Goal: Feedback & Contribution: Submit feedback/report problem

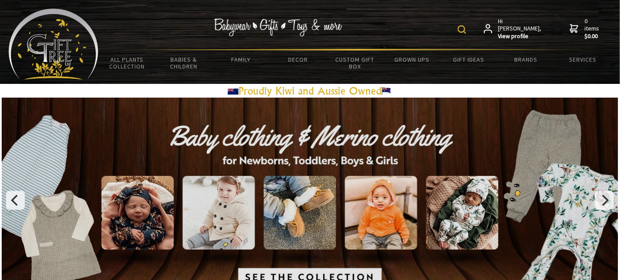
click at [466, 27] on img at bounding box center [462, 29] width 9 height 9
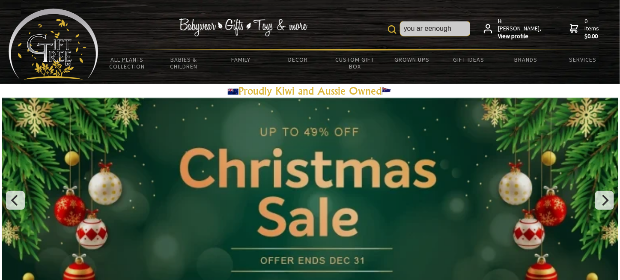
click at [436, 28] on input "you ar eenough" at bounding box center [435, 28] width 70 height 15
click at [433, 28] on input "you ar e enough" at bounding box center [435, 28] width 70 height 15
type input "you are enough"
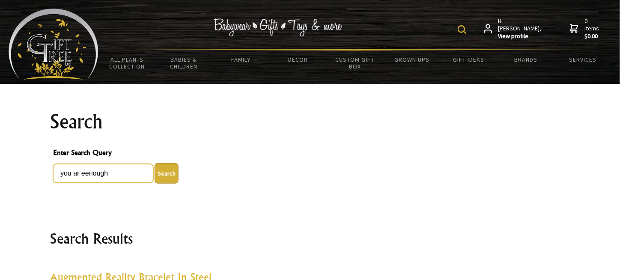
click at [85, 173] on input "you ar eenough" at bounding box center [103, 173] width 100 height 19
click at [82, 173] on input "you ar e enough" at bounding box center [103, 173] width 100 height 19
type input "you are enough"
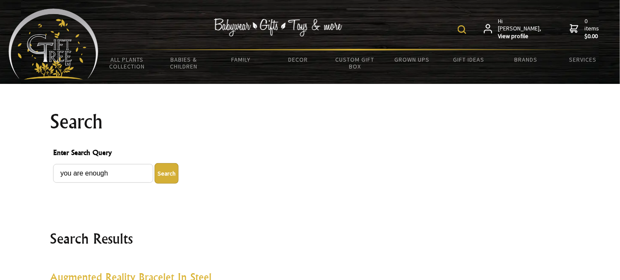
click at [170, 168] on button "Search" at bounding box center [167, 173] width 24 height 21
click at [162, 172] on button "Search" at bounding box center [167, 173] width 24 height 21
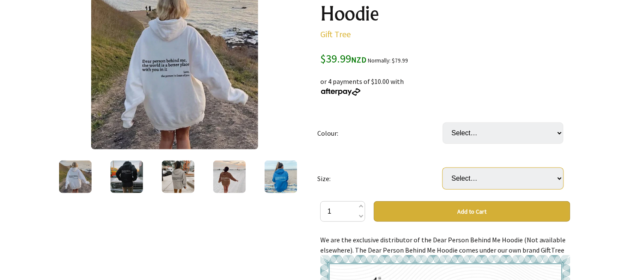
click at [556, 180] on select "Select… S M L XL 2XL 3XL" at bounding box center [503, 178] width 121 height 21
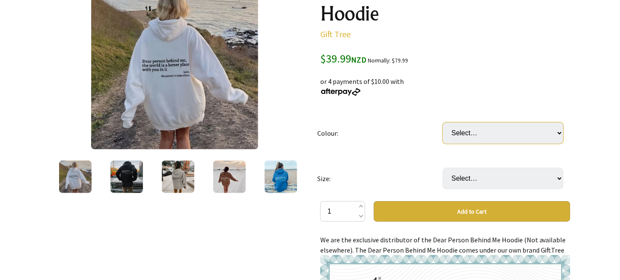
click at [557, 129] on select "Select… White Black (most recommended) Grey Beige Red Light Blue Purple Khaki" at bounding box center [503, 132] width 121 height 21
click at [230, 241] on div "1 /6" at bounding box center [175, 279] width 264 height 606
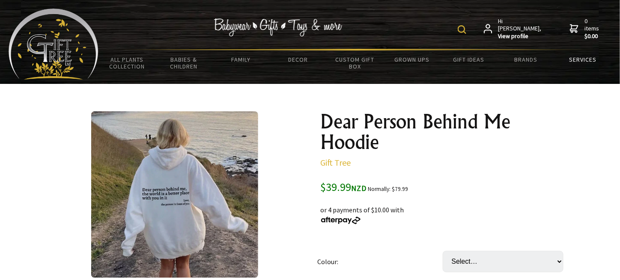
click at [578, 60] on link "Services" at bounding box center [583, 60] width 57 height 18
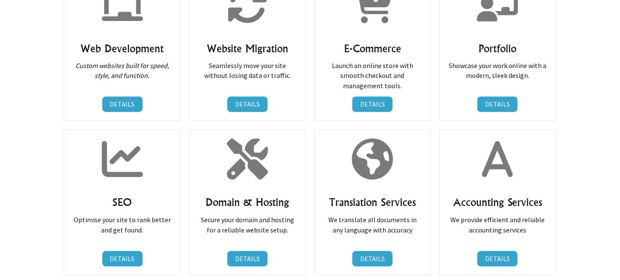
scroll to position [86, 0]
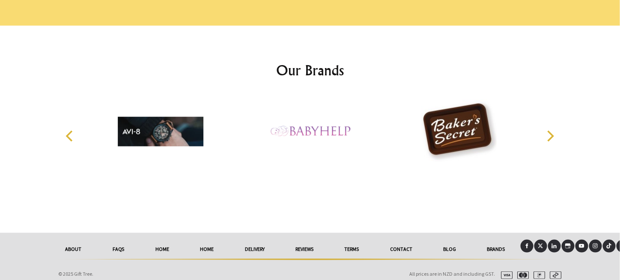
scroll to position [1304, 0]
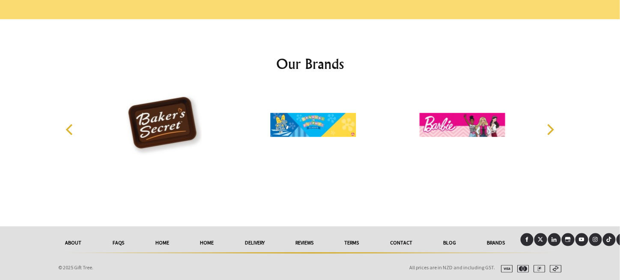
click at [403, 242] on link "Contact" at bounding box center [401, 242] width 53 height 19
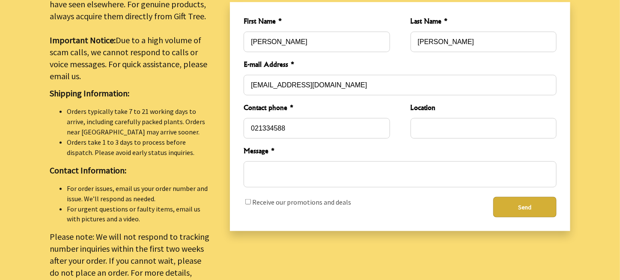
scroll to position [343, 0]
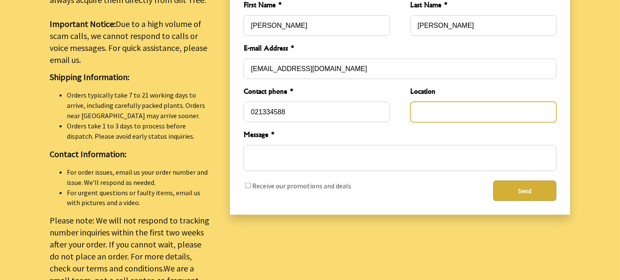
click at [439, 108] on input "Location" at bounding box center [484, 112] width 146 height 21
type input "Alexandra"
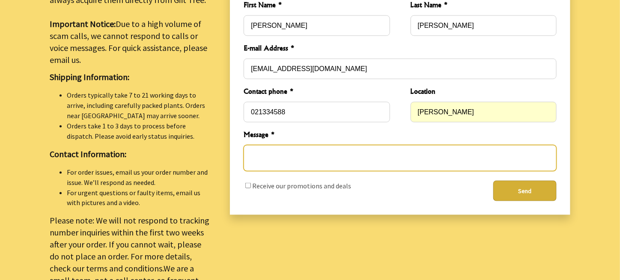
click at [268, 150] on textarea "Message *" at bounding box center [400, 158] width 313 height 26
click at [270, 149] on textarea "Goio dmorning, I received nu" at bounding box center [400, 158] width 313 height 26
click at [268, 149] on textarea "Goio d morning, I received nu" at bounding box center [400, 158] width 313 height 26
click at [333, 148] on textarea "Good morning, I received nu" at bounding box center [400, 158] width 313 height 26
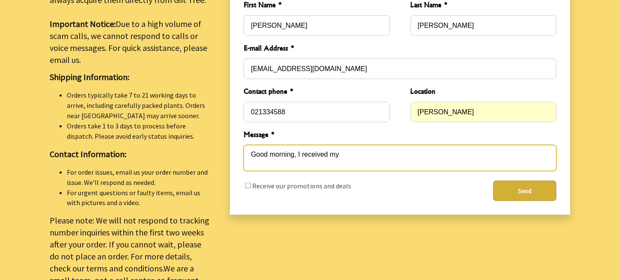
click at [343, 149] on textarea "Good morning, I received my" at bounding box center [400, 158] width 313 height 26
paste textarea "Dear Person Behind Me Hoodie"
click at [341, 147] on textarea "Good morning, I received my Dear Person Behind Me Hoodie" at bounding box center [400, 158] width 313 height 26
click at [439, 149] on textarea "Good morning, I received my 'Dear Person Behind Me Hoodie" at bounding box center [400, 158] width 313 height 26
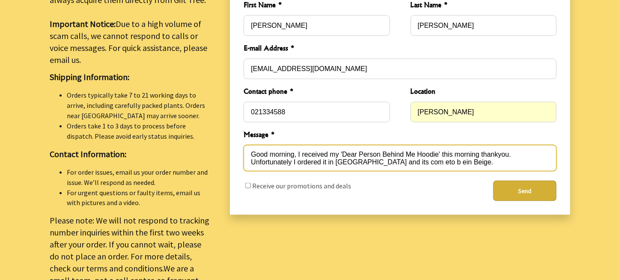
click at [395, 158] on textarea "Good morning, I received my 'Dear Person Behind Me Hoodie' this morning thankyo…" at bounding box center [400, 158] width 313 height 26
click at [392, 155] on textarea "Good morning, I received my 'Dear Person Behind Me Hoodie' this morning thankyo…" at bounding box center [400, 158] width 313 height 26
click at [412, 157] on textarea "Good morning, I received my 'Dear Person Behind Me Hoodie' this morning thankyo…" at bounding box center [400, 158] width 313 height 26
click at [409, 157] on textarea "Good morning, I received my 'Dear Person Behind Me Hoodie' this morning thankyo…" at bounding box center [400, 158] width 313 height 26
click at [446, 157] on textarea "Good morning, I received my 'Dear Person Behind Me Hoodie' this morning thankyo…" at bounding box center [400, 158] width 313 height 26
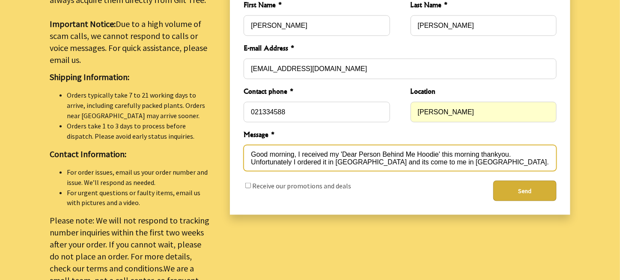
click at [251, 150] on textarea "Good morning, I received my 'Dear Person Behind Me Hoodie' this morning thankyo…" at bounding box center [400, 158] width 313 height 26
click at [255, 149] on textarea "Odre Good morning, I received my 'Dear Person Behind Me Hoodie' this morning th…" at bounding box center [400, 158] width 313 height 26
click at [251, 149] on textarea "orderGood morning, I received my 'Dear Person Behind Me Hoodie' this morning th…" at bounding box center [400, 158] width 313 height 26
paste textarea "TAX INVOICE 11580"
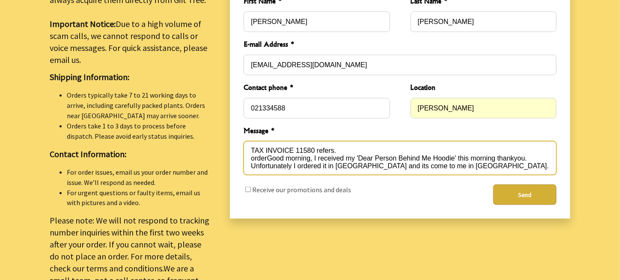
click at [268, 151] on textarea "TAX INVOICE 11580 refers. orderGood morning, I received my 'Dear Person Behind …" at bounding box center [400, 158] width 313 height 34
drag, startPoint x: 291, startPoint y: 159, endPoint x: 300, endPoint y: 186, distance: 28.3
click at [292, 161] on textarea "TAX INVOICE 11580 refers. Good morning, I received my 'Dear Person Behind Me Ho…" at bounding box center [400, 158] width 313 height 34
click at [333, 159] on textarea "TAX INVOICE 11580 refers. Good morning, I received my 'Dear Person Behind Me Ho…" at bounding box center [400, 158] width 313 height 34
click at [445, 161] on textarea "TAX INVOICE 11580 refers. Good morning, I received my 'Dear Person Behind Me Ho…" at bounding box center [400, 158] width 313 height 34
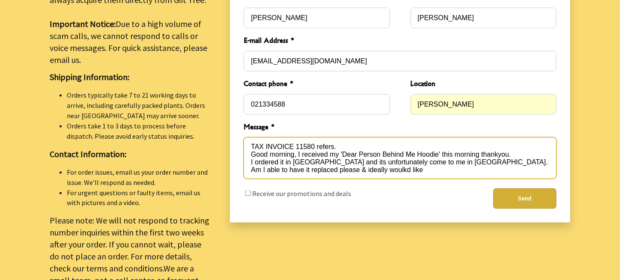
click at [361, 165] on textarea "TAX INVOICE 11580 refers. Good morning, I received my 'Dear Person Behind Me Ho…" at bounding box center [400, 158] width 313 height 42
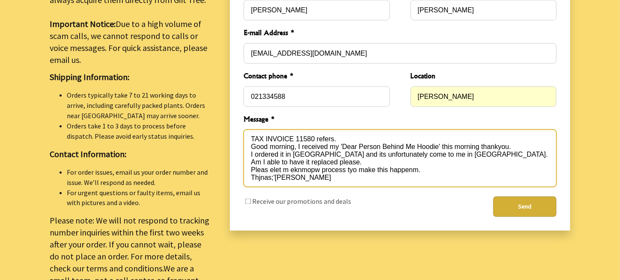
click at [273, 163] on textarea "TAX INVOICE 11580 refers. Good morning, I received my 'Dear Person Behind Me Ho…" at bounding box center [400, 158] width 313 height 57
click at [271, 162] on textarea "TAX INVOICE 11580 refers. Good morning, I received my 'Dear Person Behind Me Ho…" at bounding box center [400, 158] width 313 height 57
click at [294, 164] on textarea "TAX INVOICE 11580 refers. Good morning, I received my 'Dear Person Behind Me Ho…" at bounding box center [400, 158] width 313 height 57
click at [290, 164] on textarea "TAX INVOICE 11580 refers. Good morning, I received my 'Dear Person Behind Me Ho…" at bounding box center [400, 158] width 313 height 57
drag, startPoint x: 257, startPoint y: 171, endPoint x: 261, endPoint y: 178, distance: 7.9
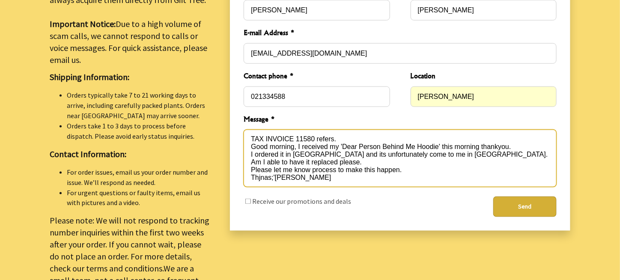
click at [263, 180] on textarea "TAX INVOICE 11580 refers. Good morning, I received my 'Dear Person Behind Me Ho…" at bounding box center [400, 158] width 313 height 57
click at [258, 171] on textarea "TAX INVOICE 11580 refers. Good morning, I received my 'Dear Person Behind Me Ho…" at bounding box center [400, 158] width 313 height 57
click at [293, 147] on textarea "TAX INVOICE 11580 refers. Good morning, I received my 'Dear Person Behind Me Ho…" at bounding box center [400, 158] width 313 height 57
click at [433, 148] on textarea "TAX INVOICE 11580 refers. Good morning, I received my 'Dear Person Behind Me Ho…" at bounding box center [400, 158] width 313 height 57
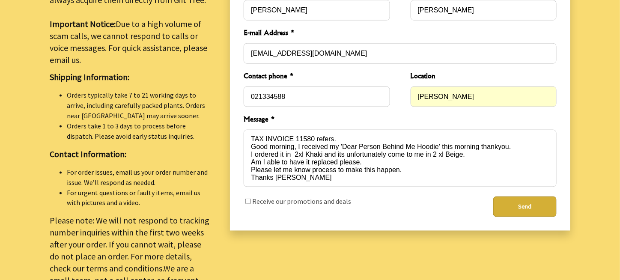
type textarea "TAX INVOICE 11580 refers. Good morning, I received my 'Dear Person Behind Me Ho…"
click at [529, 200] on button "Send" at bounding box center [524, 207] width 63 height 21
